Goal: Find specific page/section: Find specific page/section

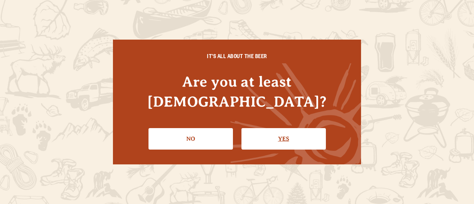
click at [263, 131] on link "Yes" at bounding box center [283, 138] width 84 height 21
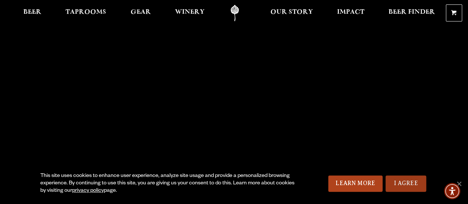
click at [397, 184] on link "I Agree" at bounding box center [406, 183] width 41 height 16
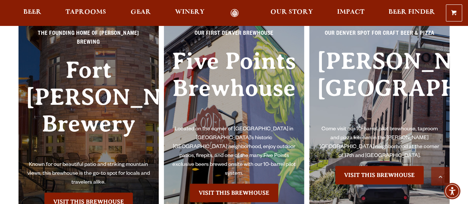
scroll to position [1550, 0]
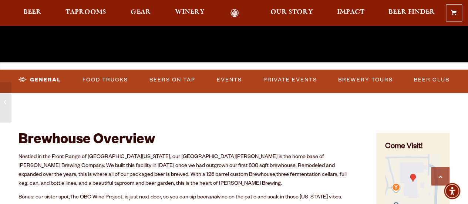
scroll to position [242, 0]
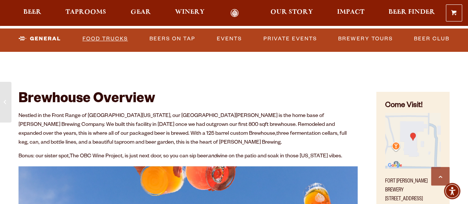
click at [130, 39] on link "Food Trucks" at bounding box center [105, 38] width 51 height 17
click at [113, 37] on link "Food Trucks" at bounding box center [99, 38] width 65 height 17
click at [113, 38] on link "Food Trucks" at bounding box center [99, 38] width 65 height 17
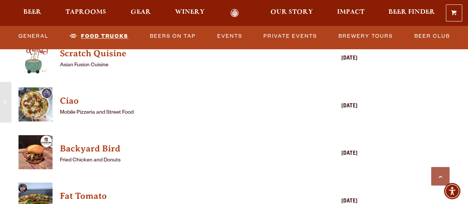
scroll to position [1845, 0]
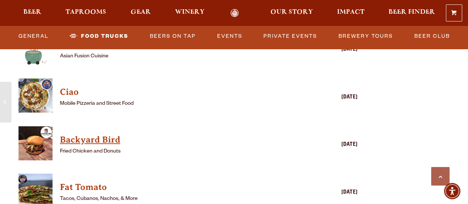
click at [110, 139] on h4 "Backyard Bird" at bounding box center [177, 140] width 235 height 12
